Goal: Information Seeking & Learning: Check status

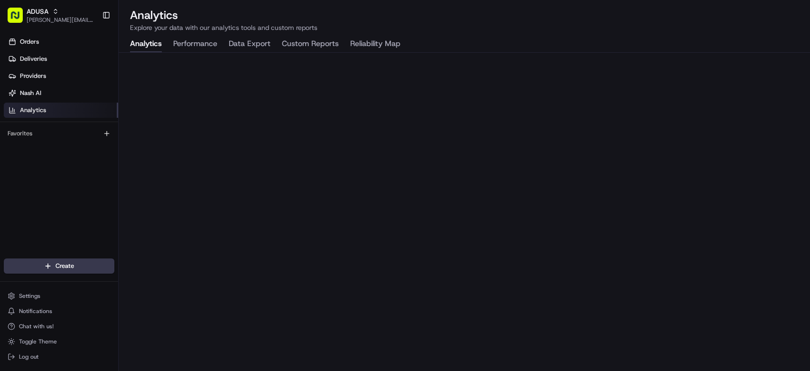
click at [326, 40] on button "Custom Reports" at bounding box center [310, 44] width 57 height 16
click at [140, 51] on button "Analytics" at bounding box center [146, 44] width 32 height 16
click at [65, 196] on div "Orders Deliveries Providers [PERSON_NAME] Analytics Favorites" at bounding box center [59, 146] width 118 height 233
click at [309, 42] on button "Custom Reports" at bounding box center [310, 44] width 57 height 16
click at [153, 47] on button "Analytics" at bounding box center [146, 44] width 32 height 16
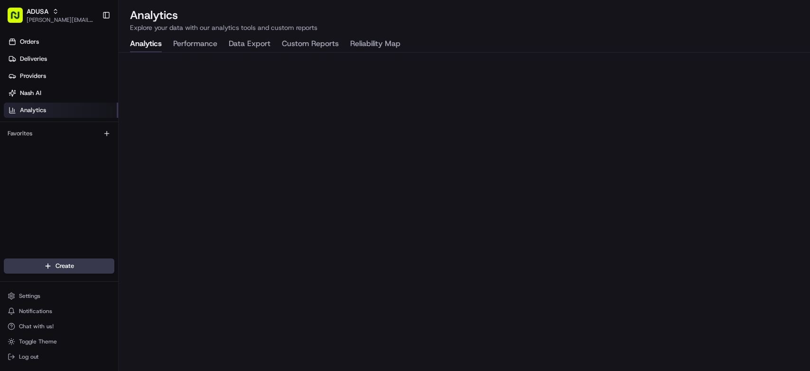
click at [65, 223] on div "Orders Deliveries Providers [PERSON_NAME] Analytics Favorites" at bounding box center [59, 146] width 118 height 233
click at [537, 0] on div "Analytics Explore your data with our analytics tools and custom reports Analyti…" at bounding box center [464, 185] width 691 height 371
click at [52, 187] on div "Orders Deliveries Providers [PERSON_NAME] Analytics Favorites" at bounding box center [59, 146] width 118 height 233
click at [191, 47] on button "Performance" at bounding box center [195, 44] width 44 height 16
click at [42, 59] on span "Deliveries" at bounding box center [33, 59] width 27 height 9
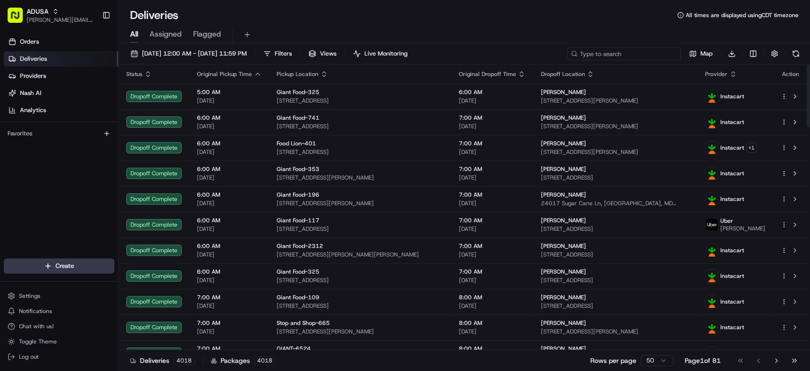
click at [645, 58] on input at bounding box center [624, 53] width 114 height 13
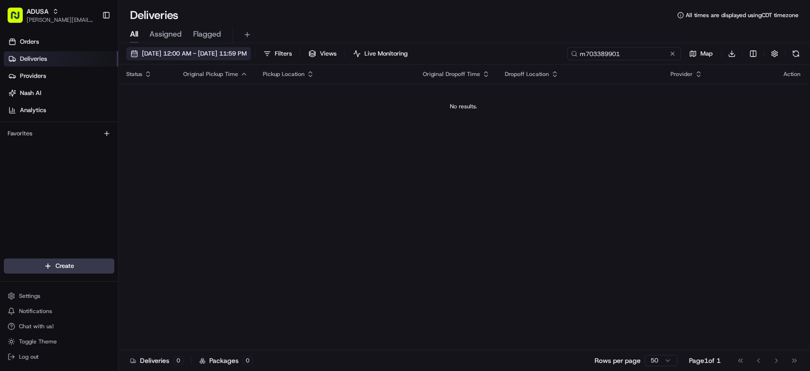
type input "m703389901"
click at [172, 53] on span "[DATE] 12:00 AM - [DATE] 11:59 PM" at bounding box center [194, 53] width 105 height 9
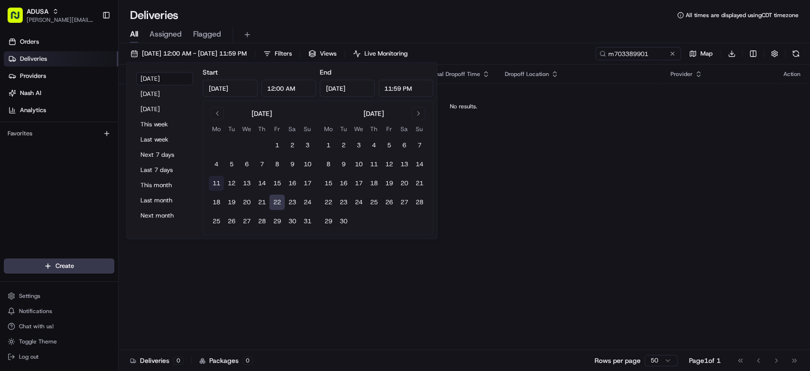
click at [214, 181] on button "11" at bounding box center [216, 183] width 15 height 15
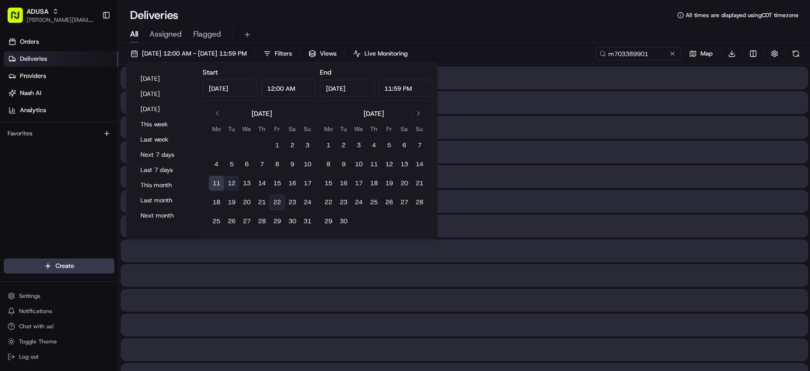
type input "[DATE]"
click at [275, 198] on button "22" at bounding box center [277, 202] width 15 height 15
type input "[DATE]"
click at [549, 50] on div "[DATE] 12:00 AM - [DATE] 11:59 PM Filters Views Live Monitoring m703389901 Map …" at bounding box center [464, 56] width 691 height 18
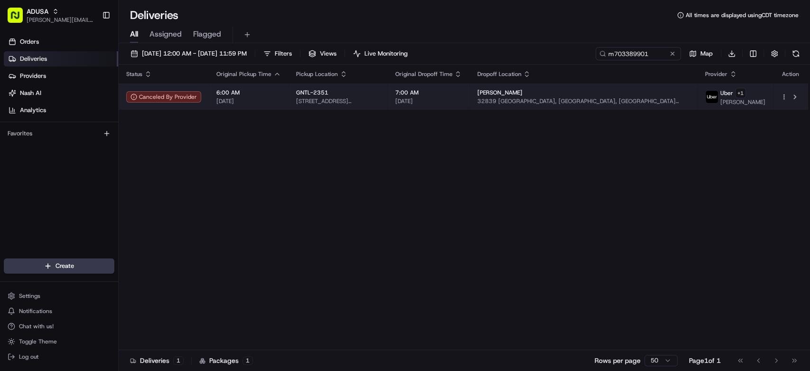
click at [269, 102] on span "[DATE]" at bounding box center [248, 101] width 65 height 8
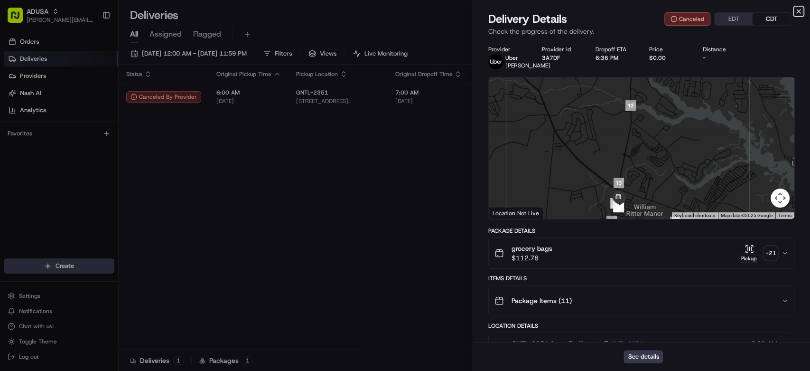
click at [800, 11] on icon "button" at bounding box center [799, 12] width 8 height 8
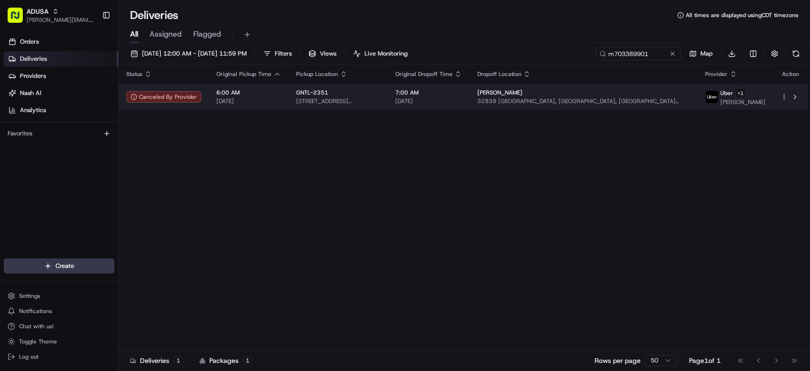
click at [380, 94] on div "GNTL-2351" at bounding box center [338, 93] width 84 height 8
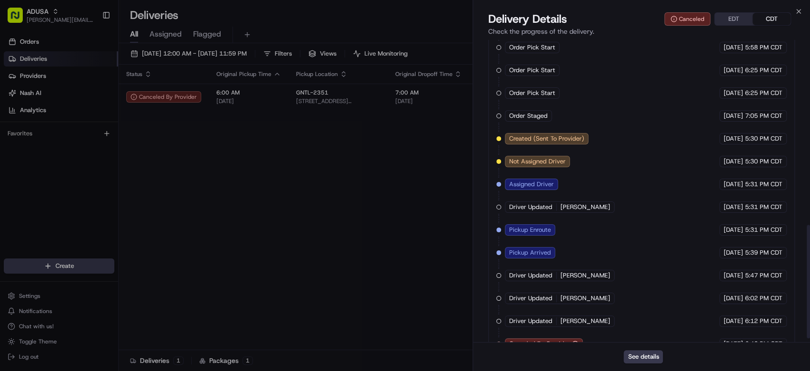
scroll to position [502, 0]
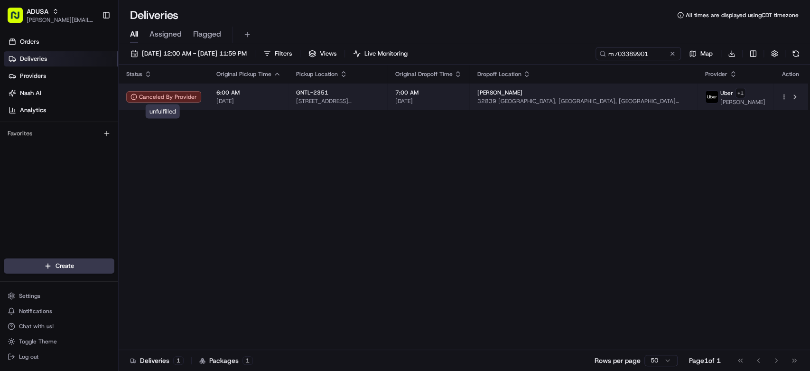
click at [263, 102] on span "[DATE]" at bounding box center [248, 101] width 65 height 8
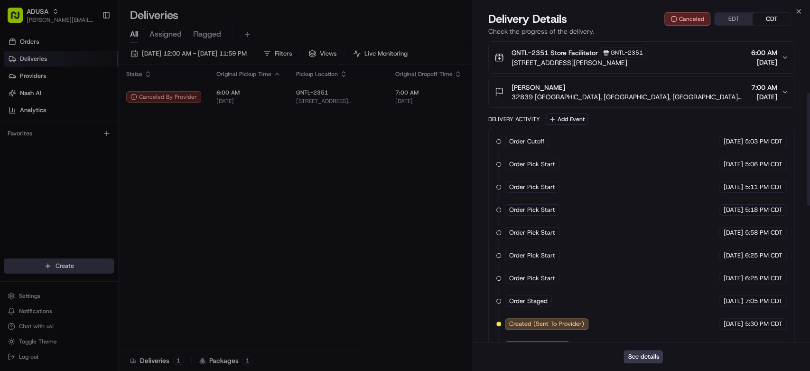
scroll to position [27, 0]
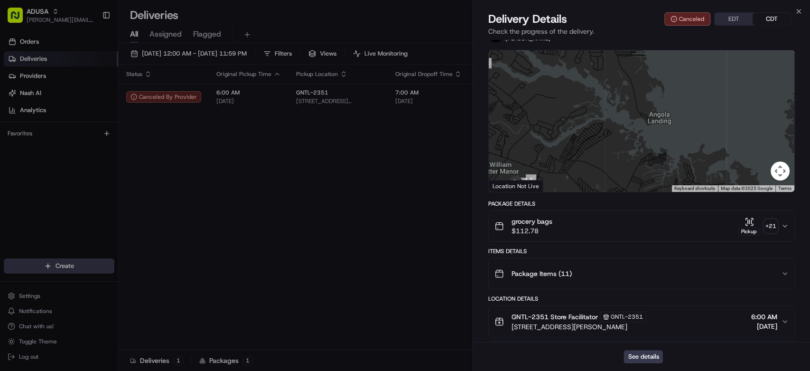
click at [541, 19] on span "Delivery Details" at bounding box center [527, 18] width 79 height 15
click at [649, 359] on button "See details" at bounding box center [642, 356] width 39 height 13
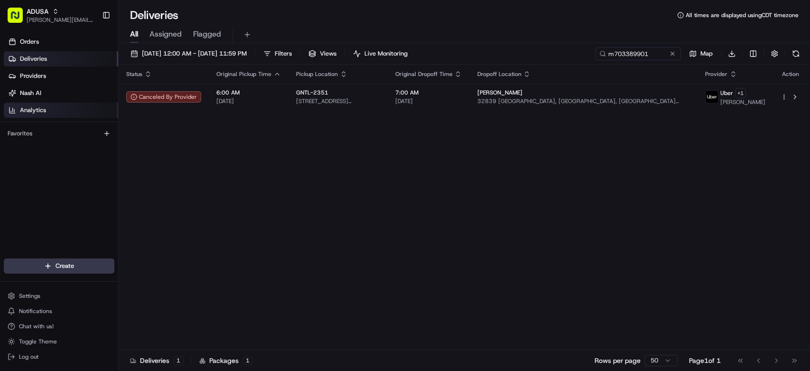
click at [38, 106] on span "Analytics" at bounding box center [33, 110] width 26 height 9
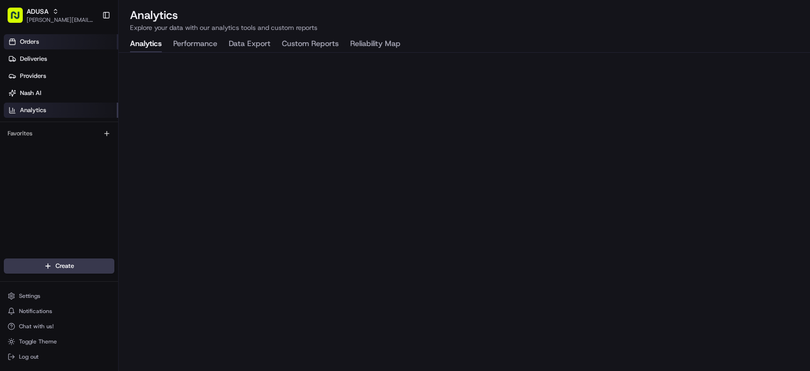
click at [41, 43] on link "Orders" at bounding box center [61, 41] width 114 height 15
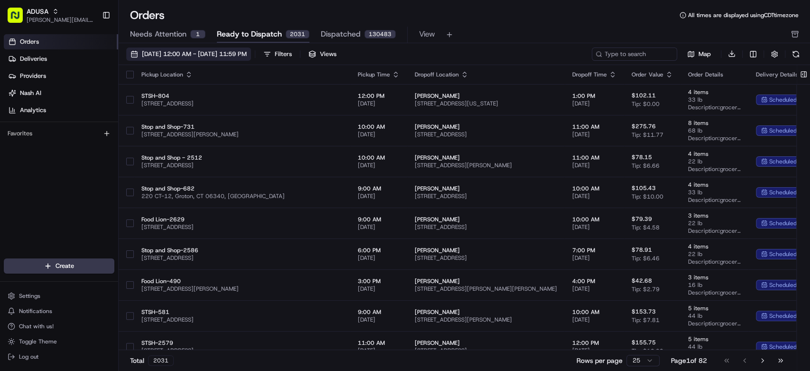
click at [224, 51] on span "[DATE] 12:00 AM - [DATE] 11:59 PM" at bounding box center [194, 54] width 105 height 9
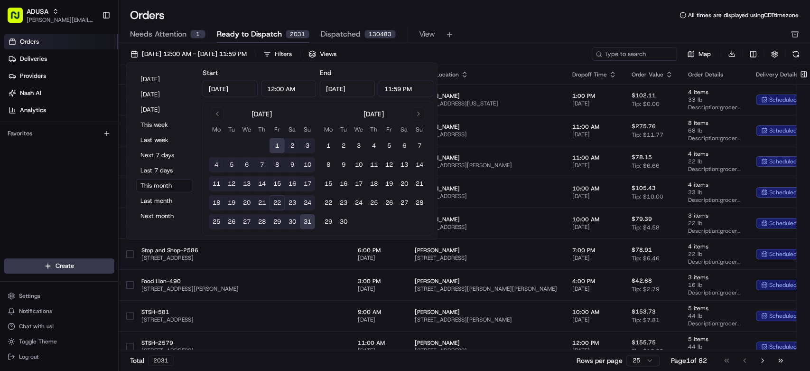
click at [238, 89] on input "[DATE]" at bounding box center [230, 88] width 55 height 17
click at [218, 114] on button "Go to previous month" at bounding box center [217, 113] width 13 height 13
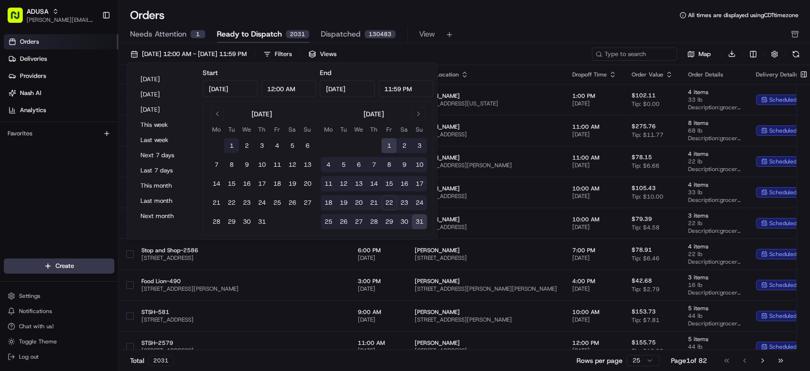
click at [235, 143] on button "1" at bounding box center [231, 145] width 15 height 15
type input "[DATE]"
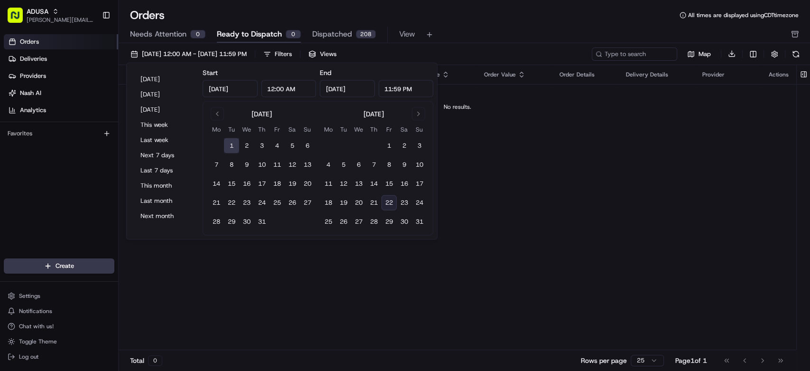
click at [348, 93] on input "[DATE]" at bounding box center [347, 88] width 55 height 17
click at [417, 179] on button "17" at bounding box center [419, 183] width 15 height 15
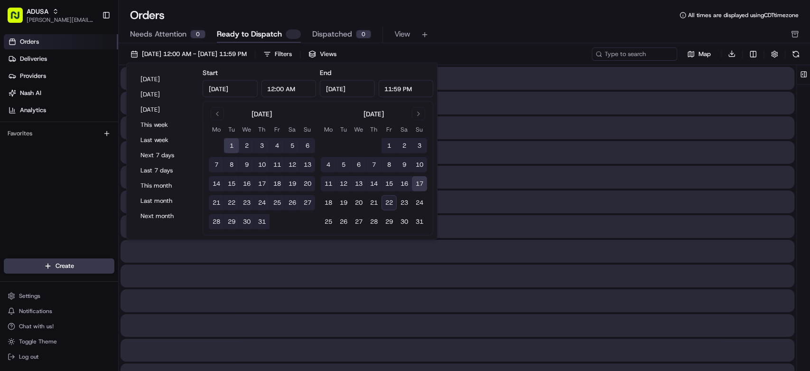
type input "[DATE]"
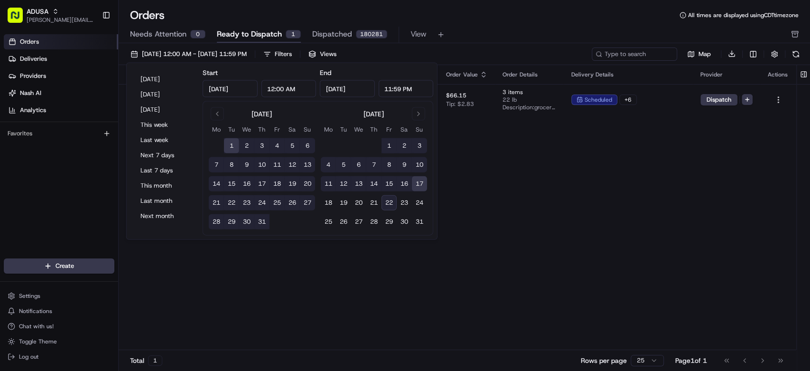
click at [74, 43] on link "Orders" at bounding box center [61, 41] width 114 height 15
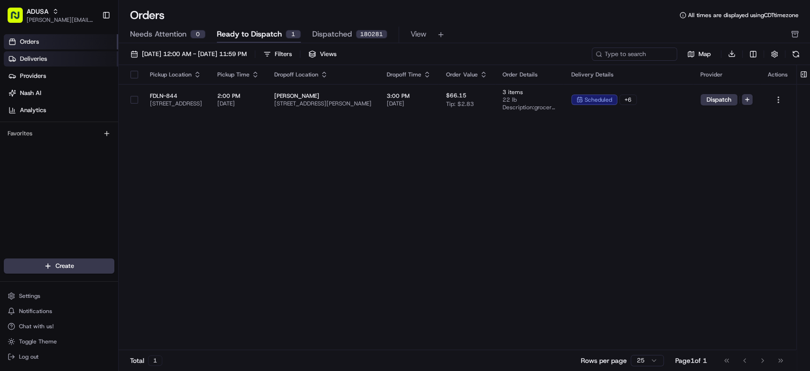
click at [57, 59] on link "Deliveries" at bounding box center [61, 58] width 114 height 15
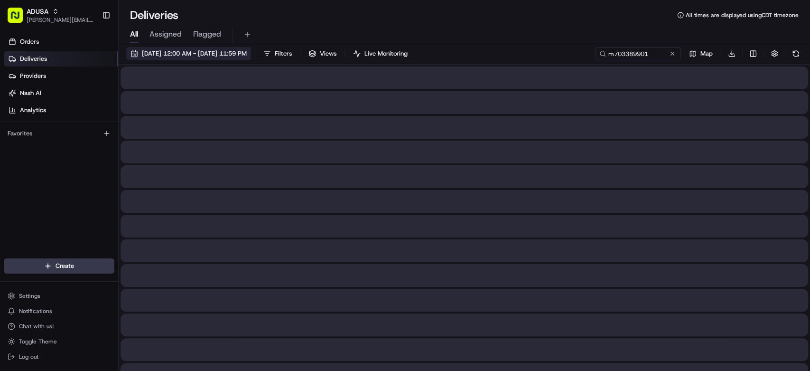
click at [189, 52] on span "[DATE] 12:00 AM - [DATE] 11:59 PM" at bounding box center [194, 53] width 105 height 9
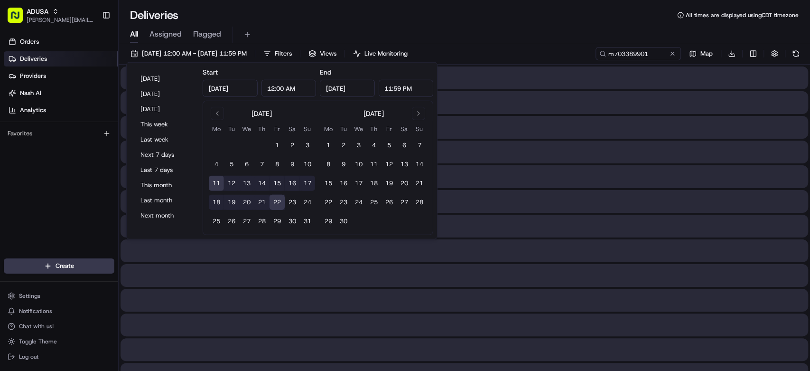
click at [223, 91] on input "[DATE]" at bounding box center [230, 88] width 55 height 17
click at [214, 112] on button "Go to previous month" at bounding box center [217, 113] width 13 height 13
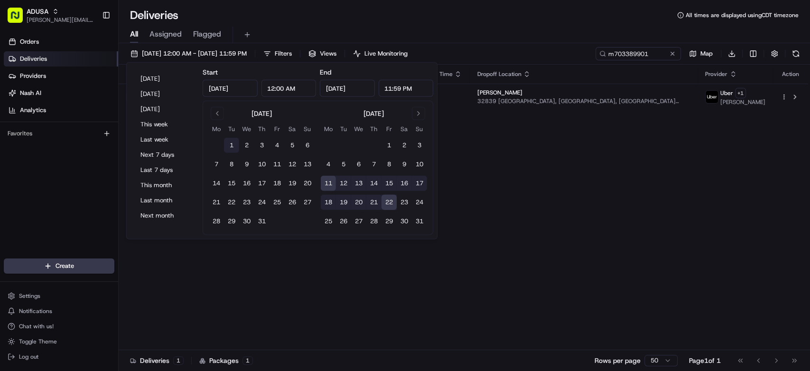
click at [235, 146] on button "1" at bounding box center [231, 145] width 15 height 15
type input "[DATE]"
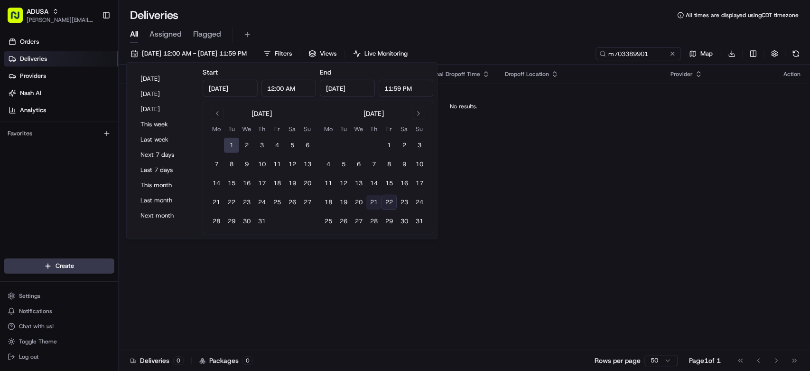
click at [374, 200] on button "21" at bounding box center [373, 202] width 15 height 15
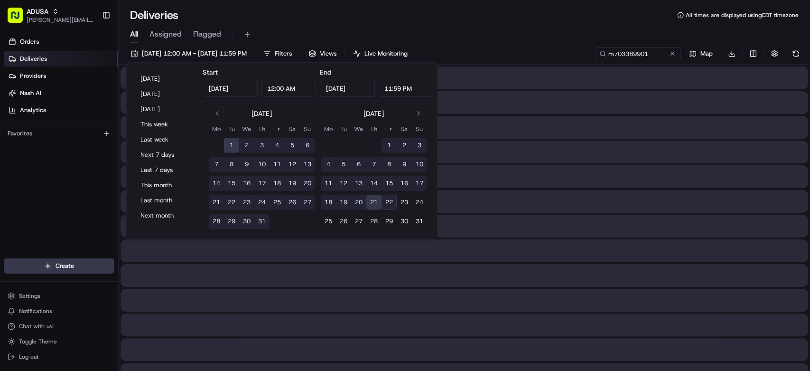
type input "[DATE]"
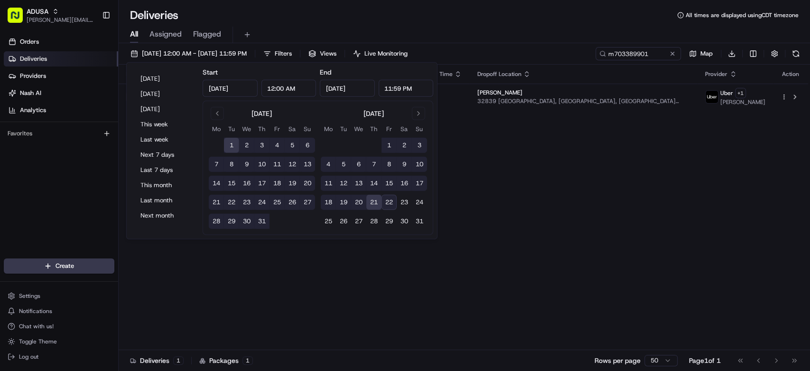
click at [65, 188] on div "Orders Deliveries Providers [PERSON_NAME] Analytics Favorites" at bounding box center [59, 146] width 118 height 233
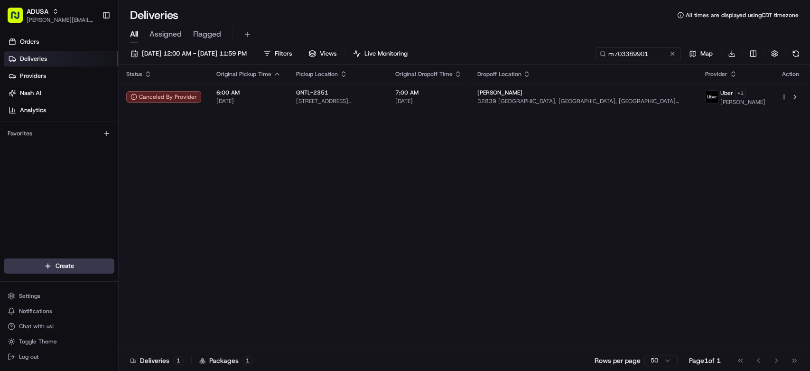
click at [519, 230] on div "Status Original Pickup Time Pickup Location Original Dropoff Time Dropoff Locat…" at bounding box center [463, 207] width 689 height 285
click at [675, 53] on button at bounding box center [672, 53] width 9 height 9
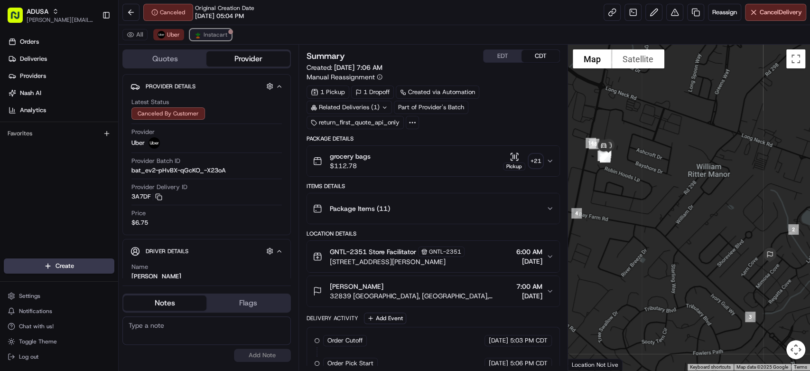
click at [222, 33] on span "Instacart" at bounding box center [216, 35] width 24 height 8
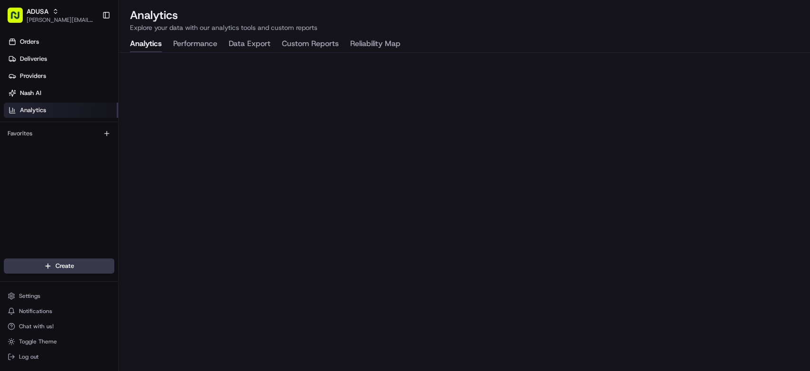
click at [49, 224] on div "Orders Deliveries Providers Nash AI Analytics Favorites" at bounding box center [59, 146] width 118 height 233
click at [96, 211] on div "Orders Deliveries Providers Nash AI Analytics Favorites" at bounding box center [59, 146] width 118 height 233
